Goal: Information Seeking & Learning: Understand process/instructions

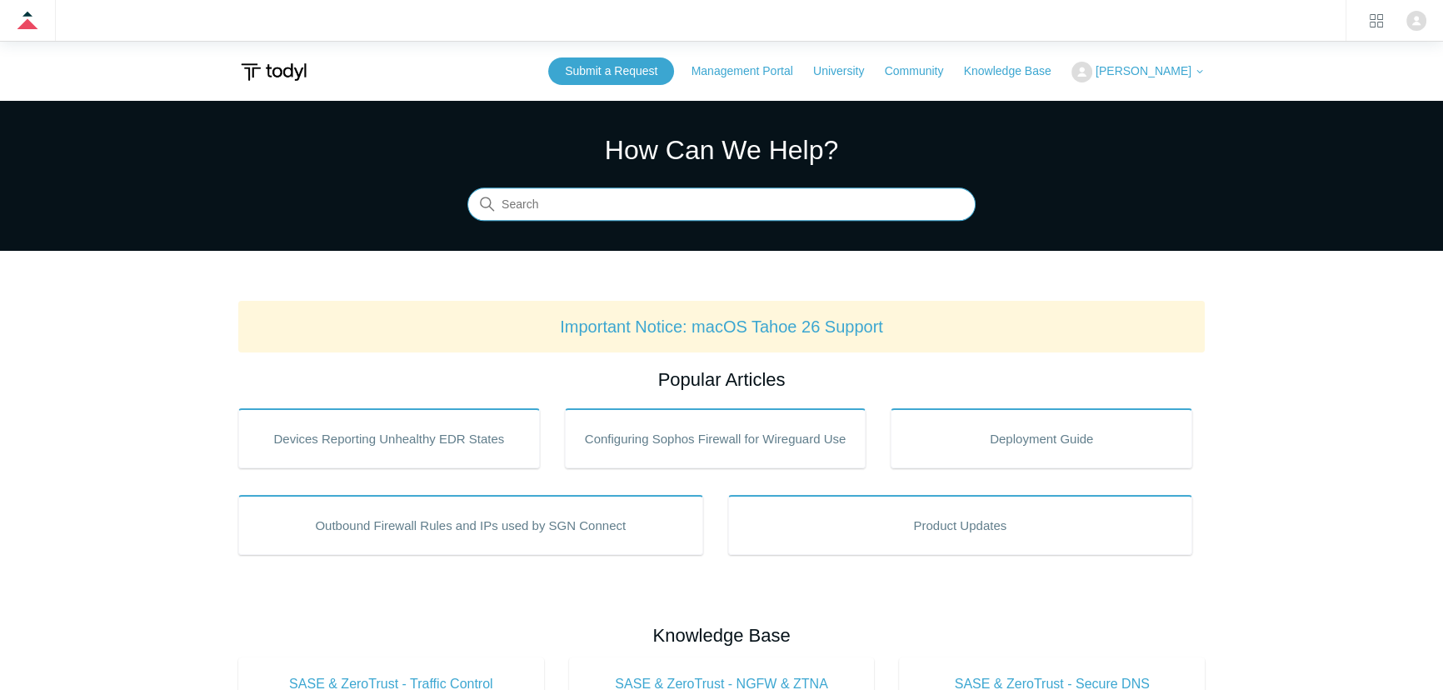
click at [530, 201] on input "Search" at bounding box center [721, 204] width 508 height 33
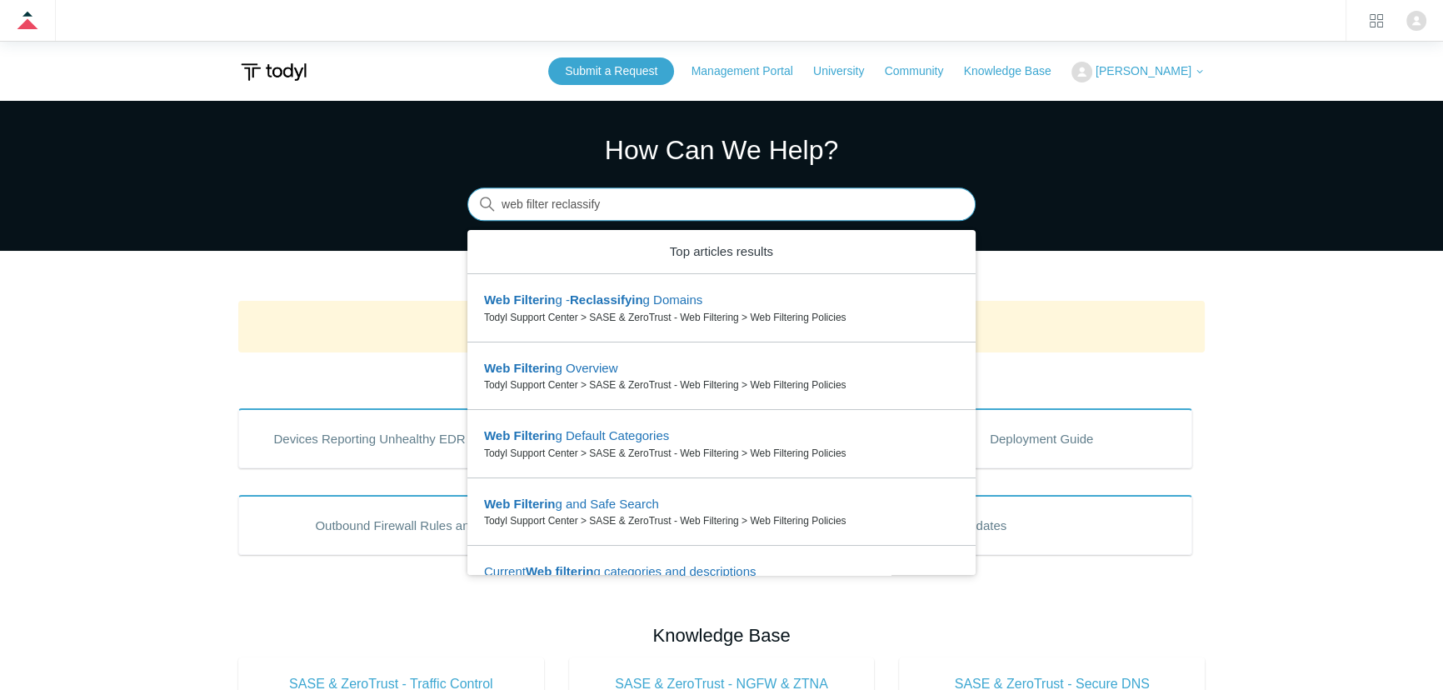
type input "web filter reclassify"
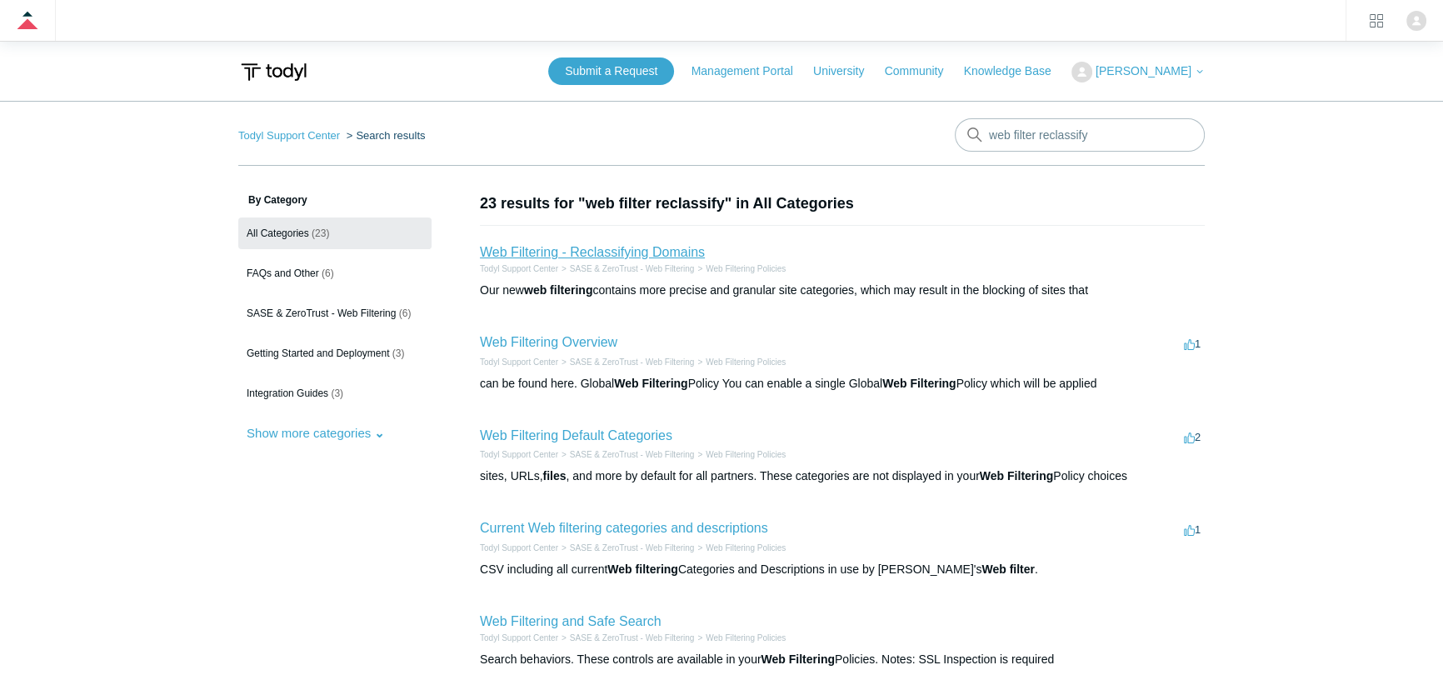
click at [584, 251] on link "Web Filtering - Reclassifying Domains" at bounding box center [592, 252] width 225 height 14
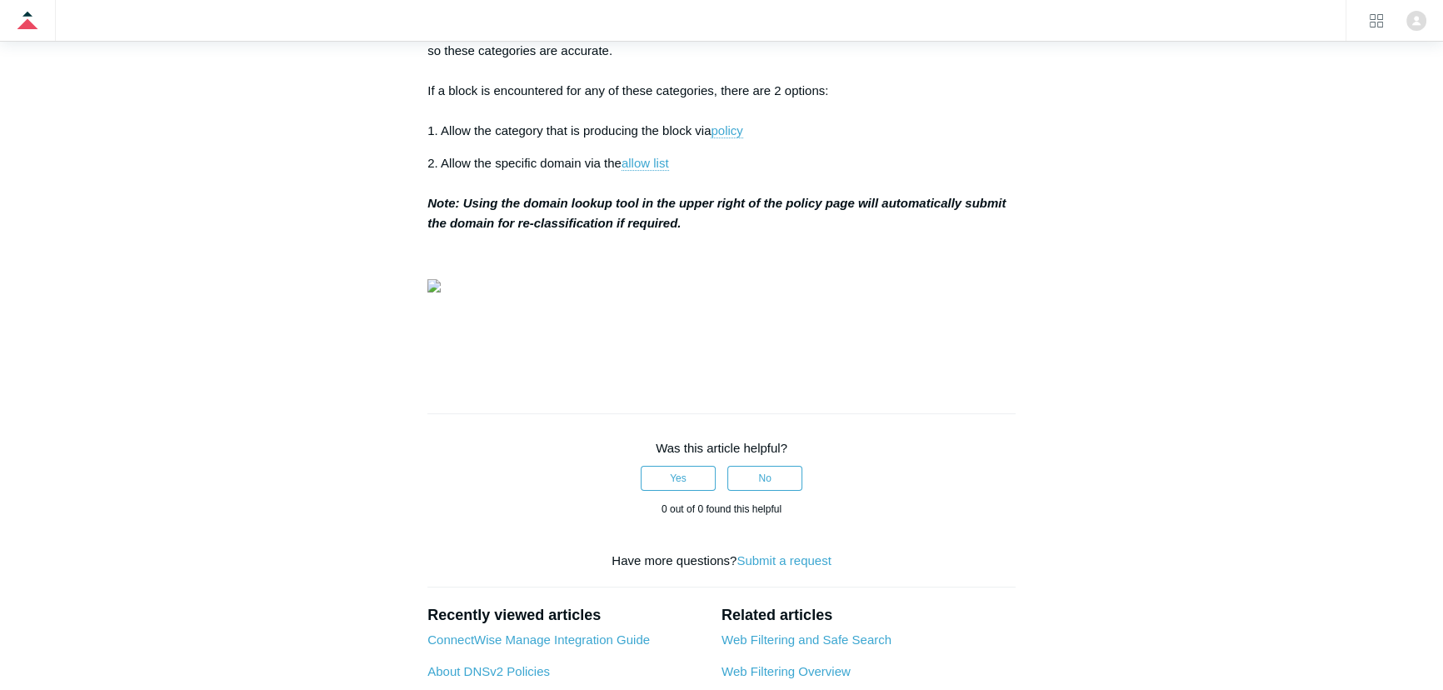
scroll to position [454, 0]
drag, startPoint x: 461, startPoint y: 354, endPoint x: 706, endPoint y: 370, distance: 245.4
click at [706, 231] on p "2. Allow the specific domain via the allow list Note: Using the domain lookup t…" at bounding box center [721, 191] width 588 height 80
copy strong "Using the domain lookup tool in the upper right of the policy page will automat…"
